Goal: Task Accomplishment & Management: Manage account settings

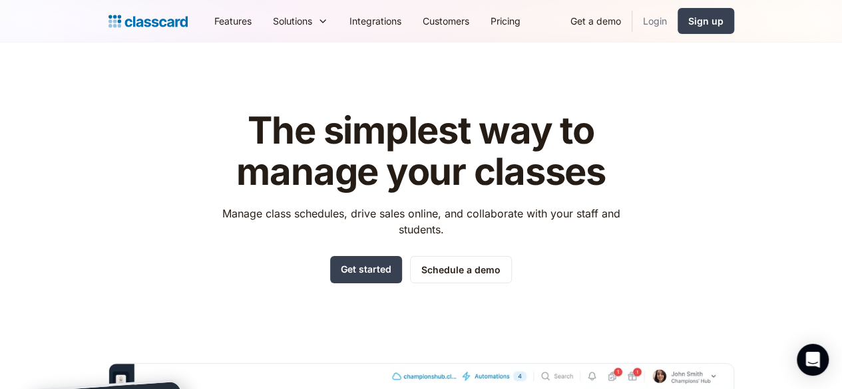
click at [677, 17] on link "Login" at bounding box center [654, 21] width 45 height 30
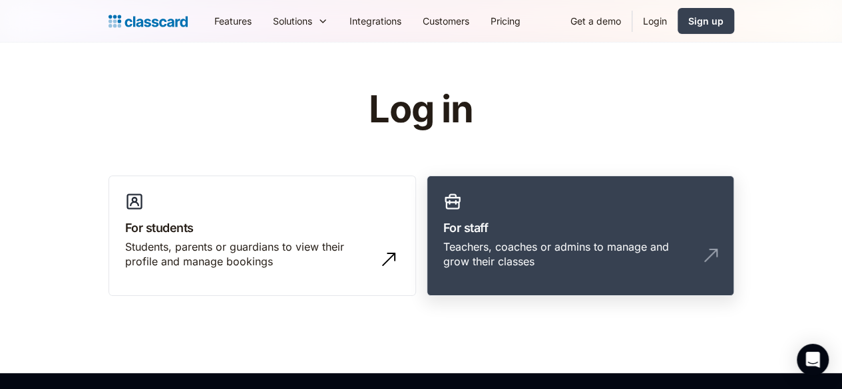
click at [622, 275] on link "For staff Teachers, coaches or admins to manage and grow their classes" at bounding box center [580, 236] width 307 height 121
